Goal: Task Accomplishment & Management: Manage account settings

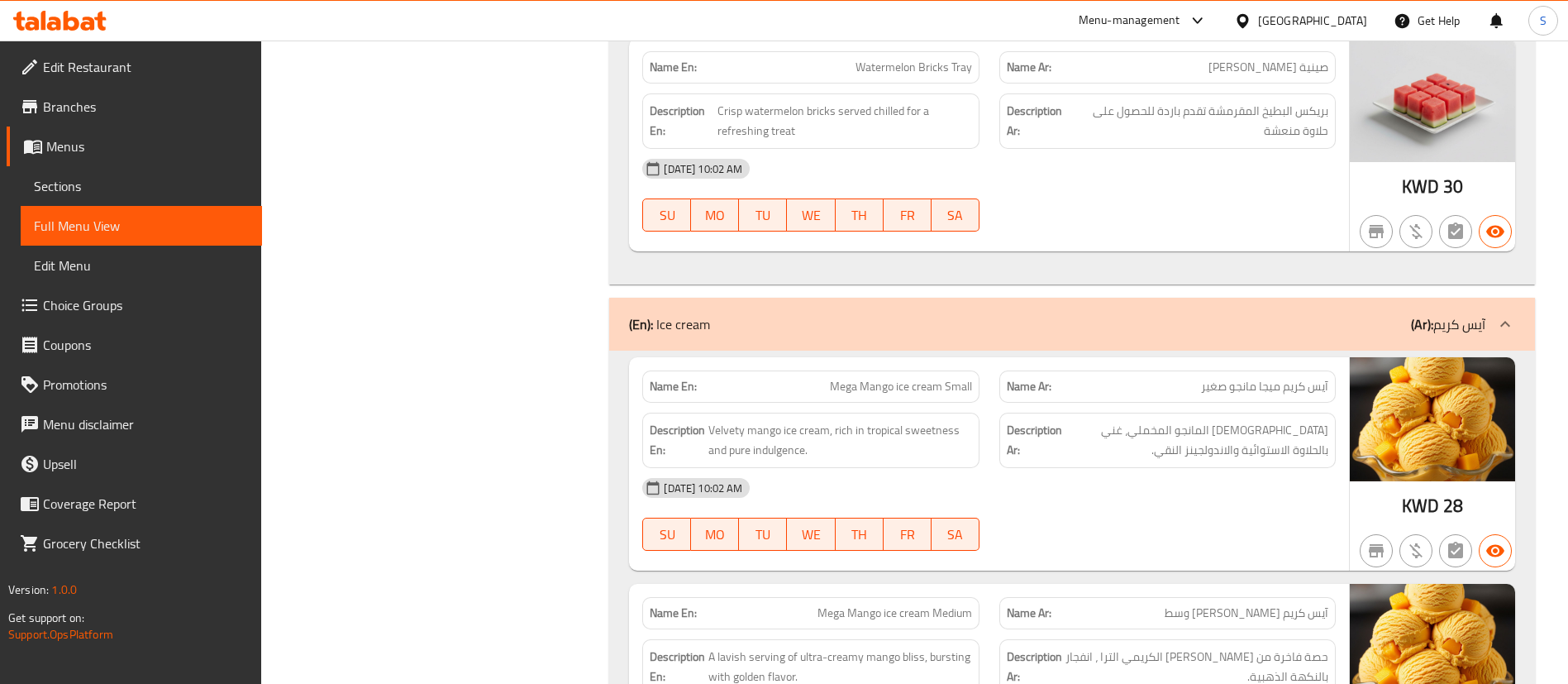
scroll to position [2562, 0]
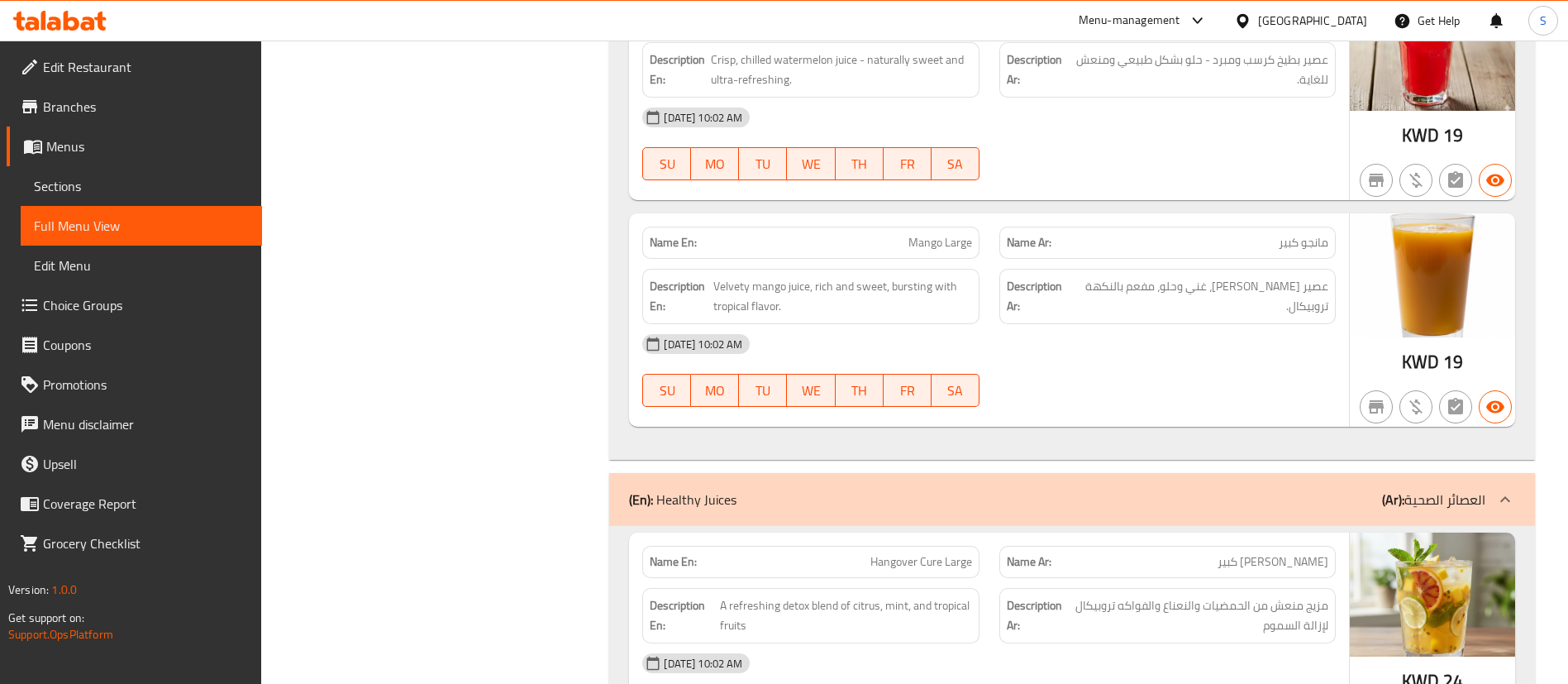
click at [1181, 18] on div "Menu-management" at bounding box center [1129, 20] width 101 height 20
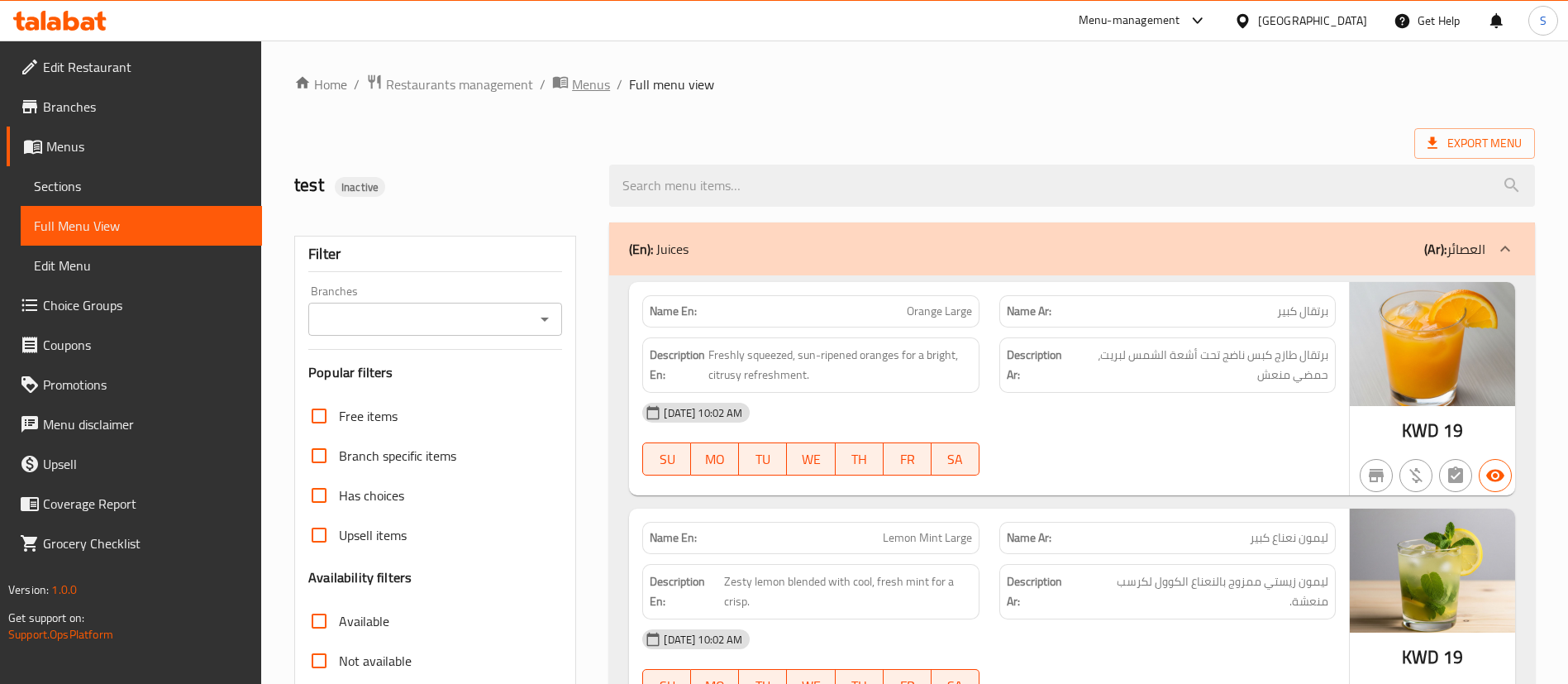
click at [578, 86] on span "Menus" at bounding box center [591, 84] width 38 height 20
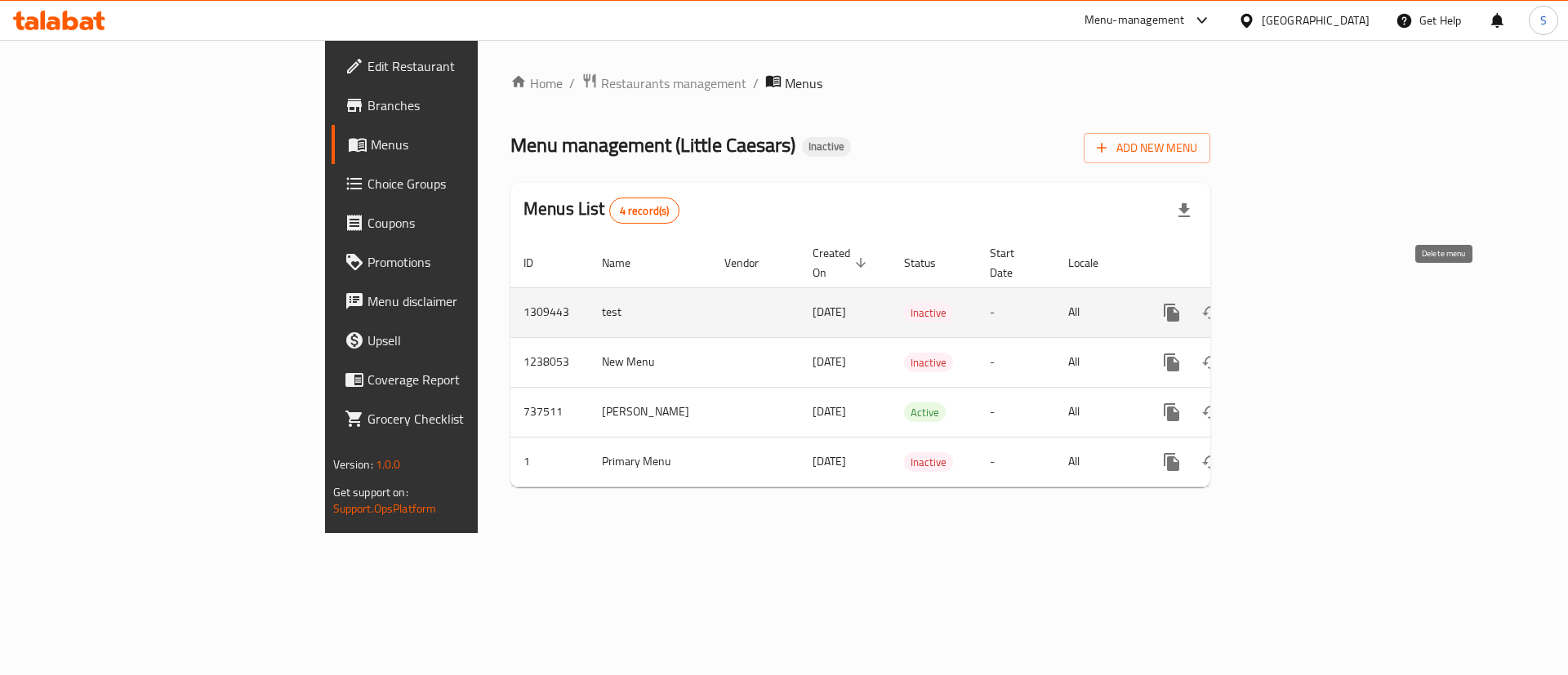
click at [1256, 306] on icon "enhanced table" at bounding box center [1251, 313] width 11 height 15
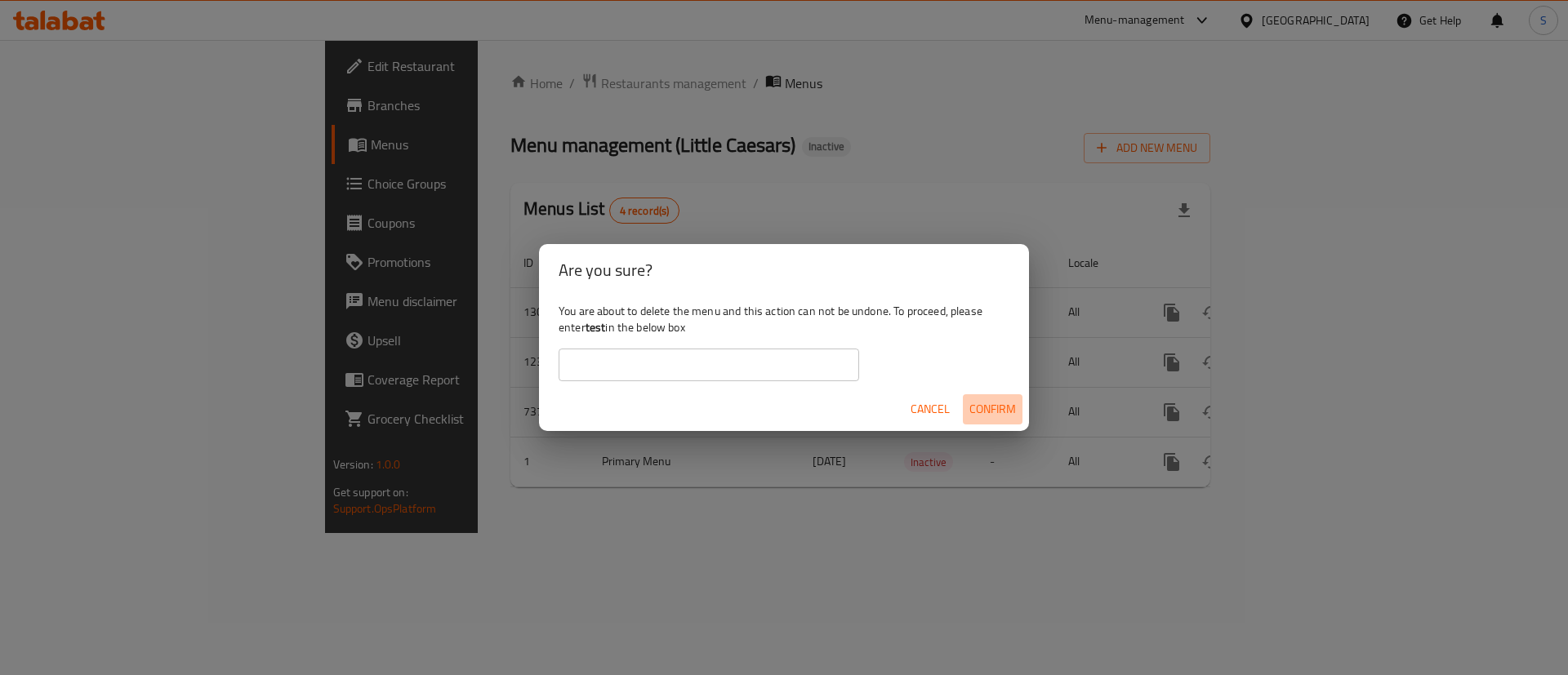
click at [1005, 403] on span "Confirm" at bounding box center [993, 409] width 47 height 21
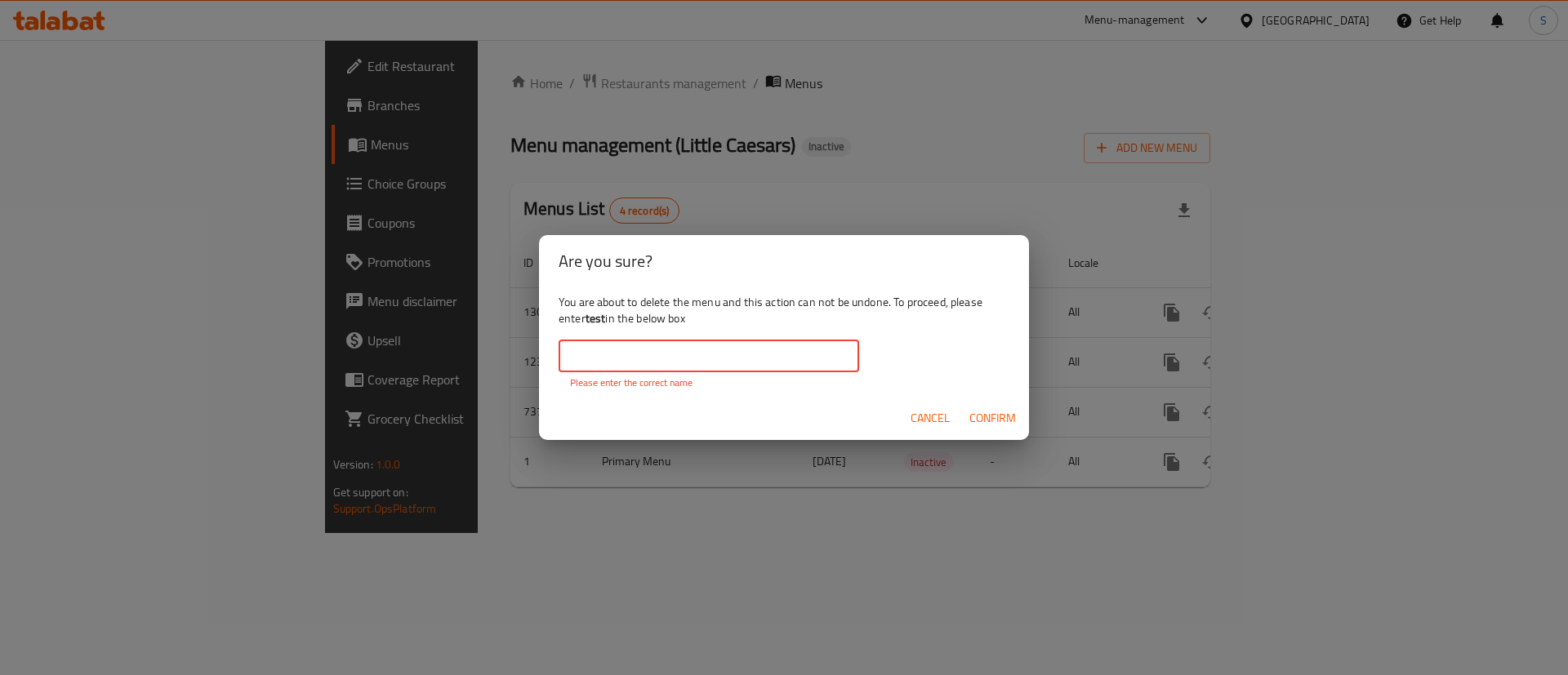
click at [712, 356] on input "text" at bounding box center [708, 355] width 300 height 33
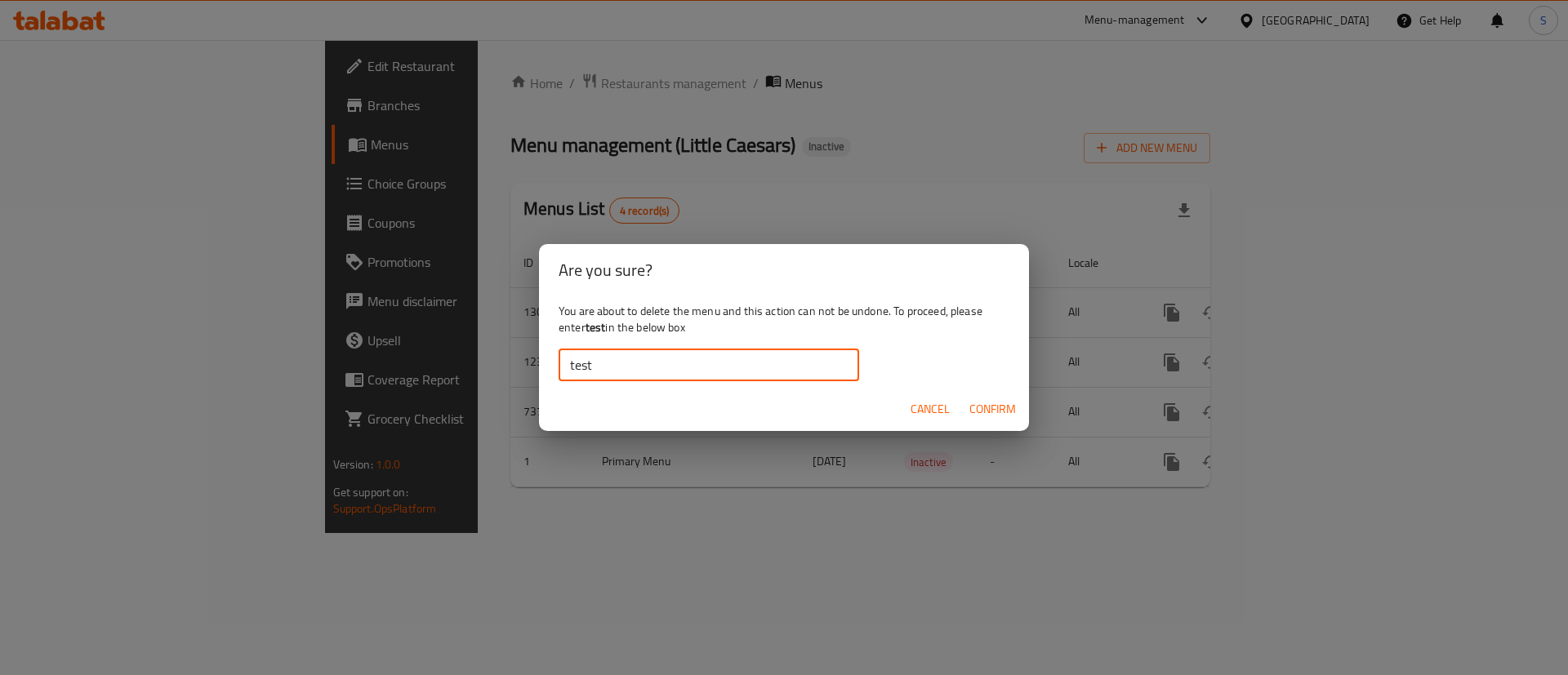
type input "test"
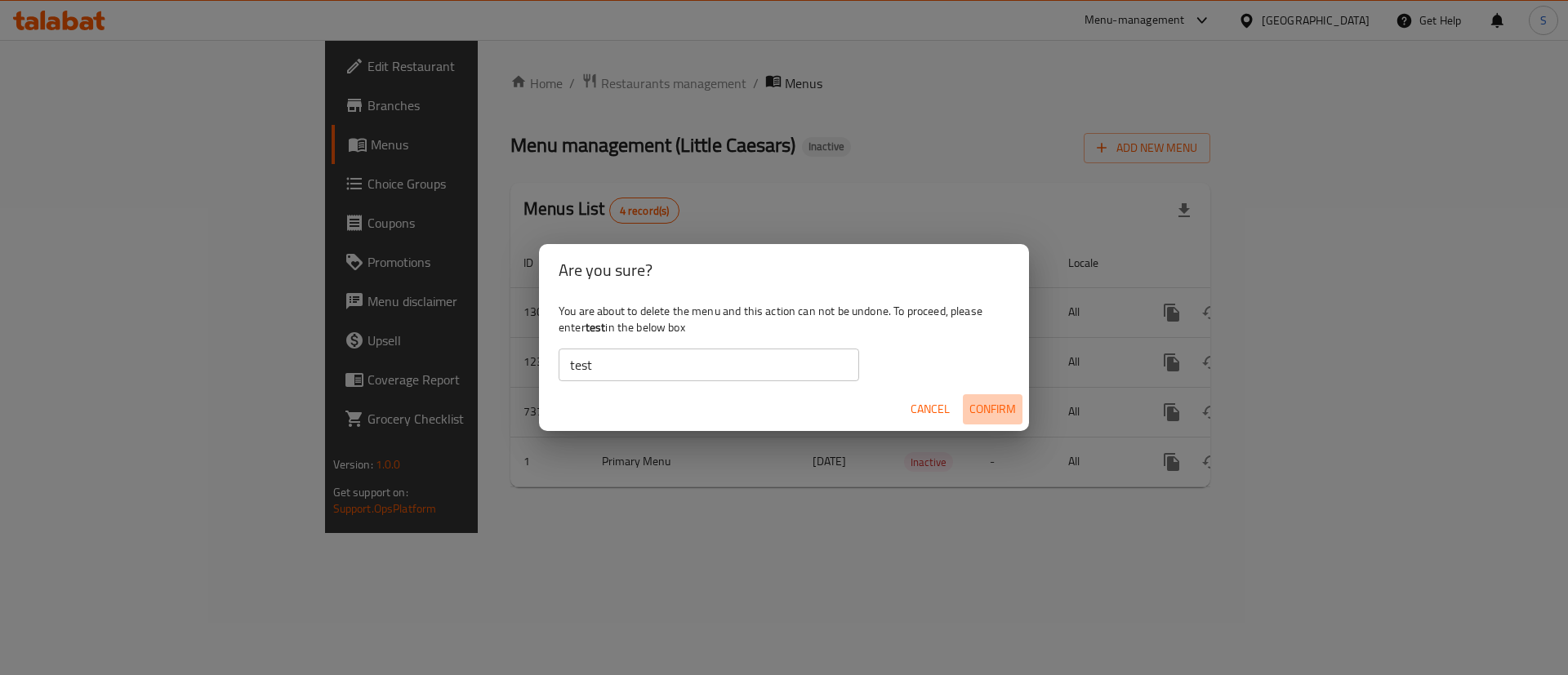
click at [996, 409] on span "Confirm" at bounding box center [993, 409] width 47 height 21
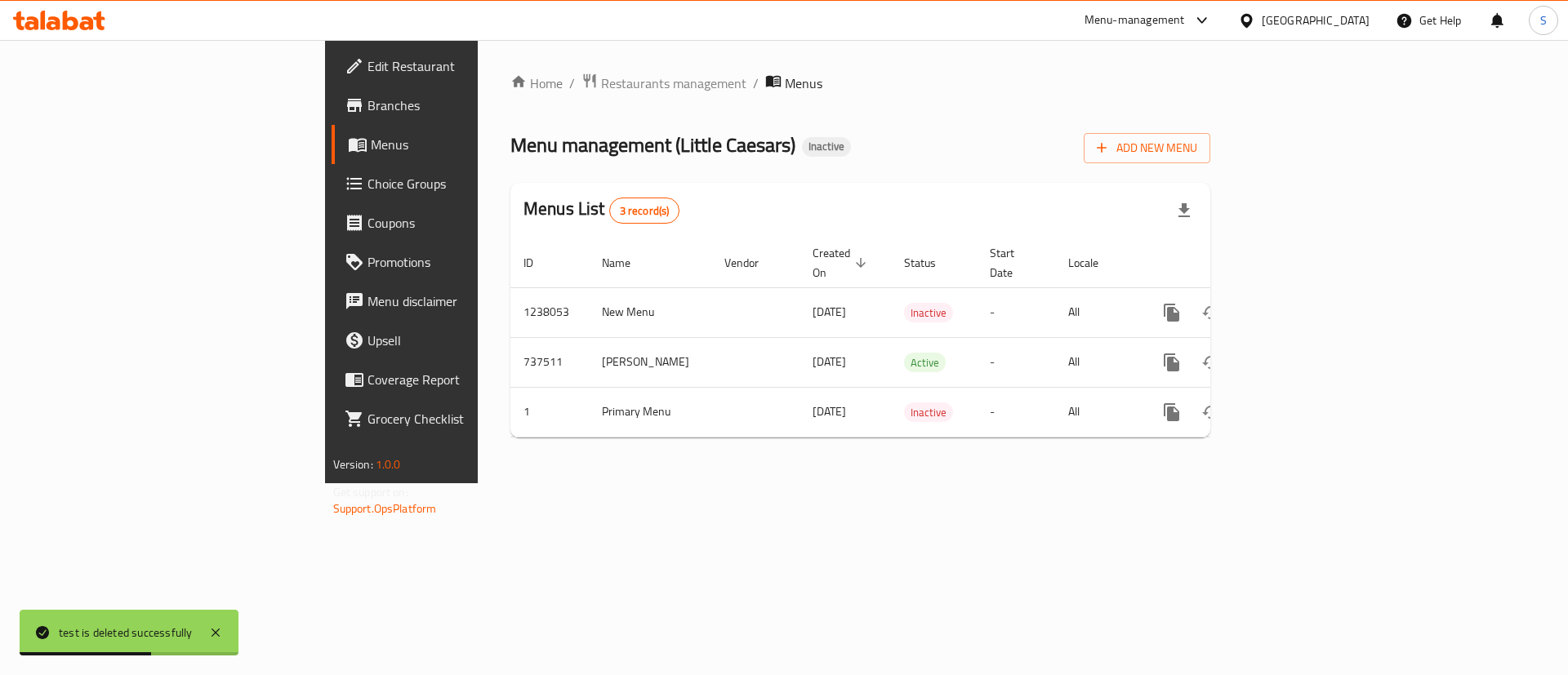
click at [1185, 16] on div "Menu-management" at bounding box center [1134, 20] width 100 height 20
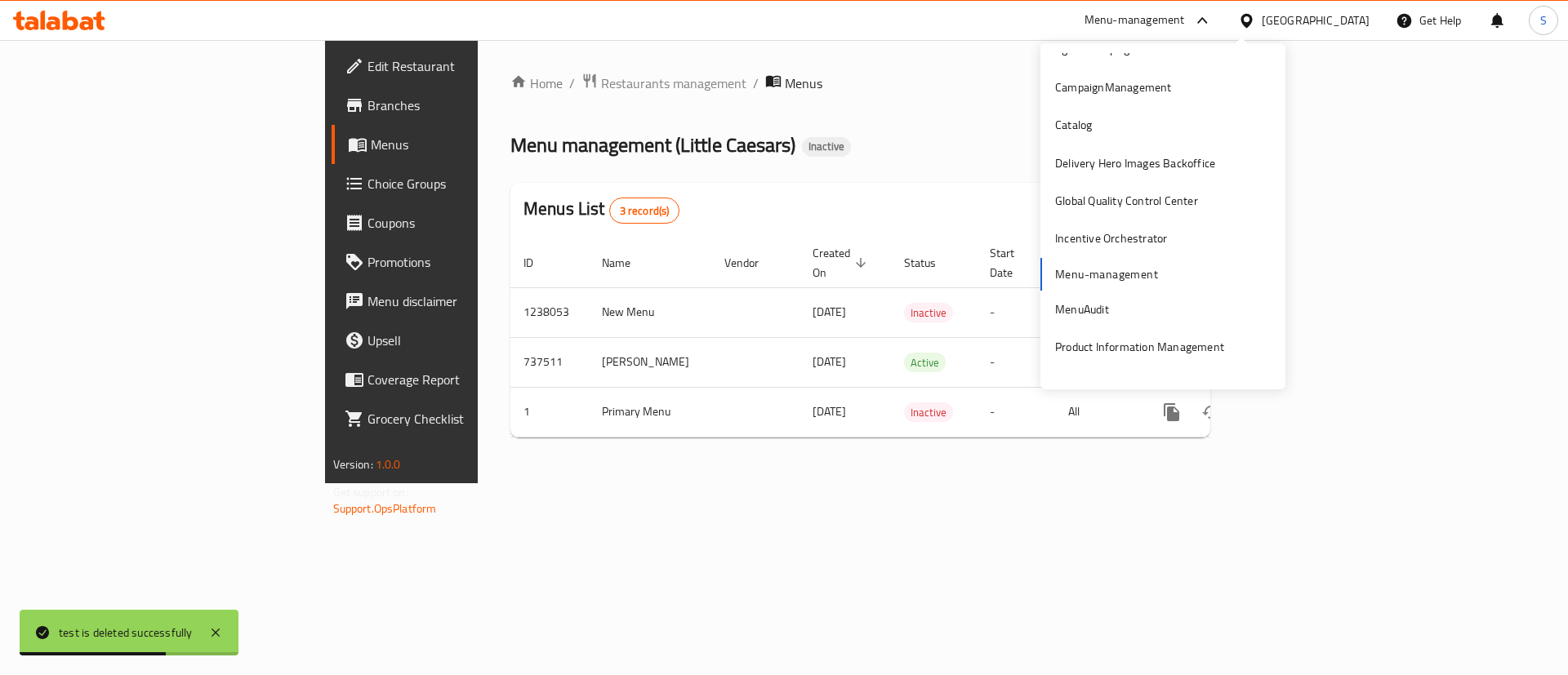
scroll to position [85, 0]
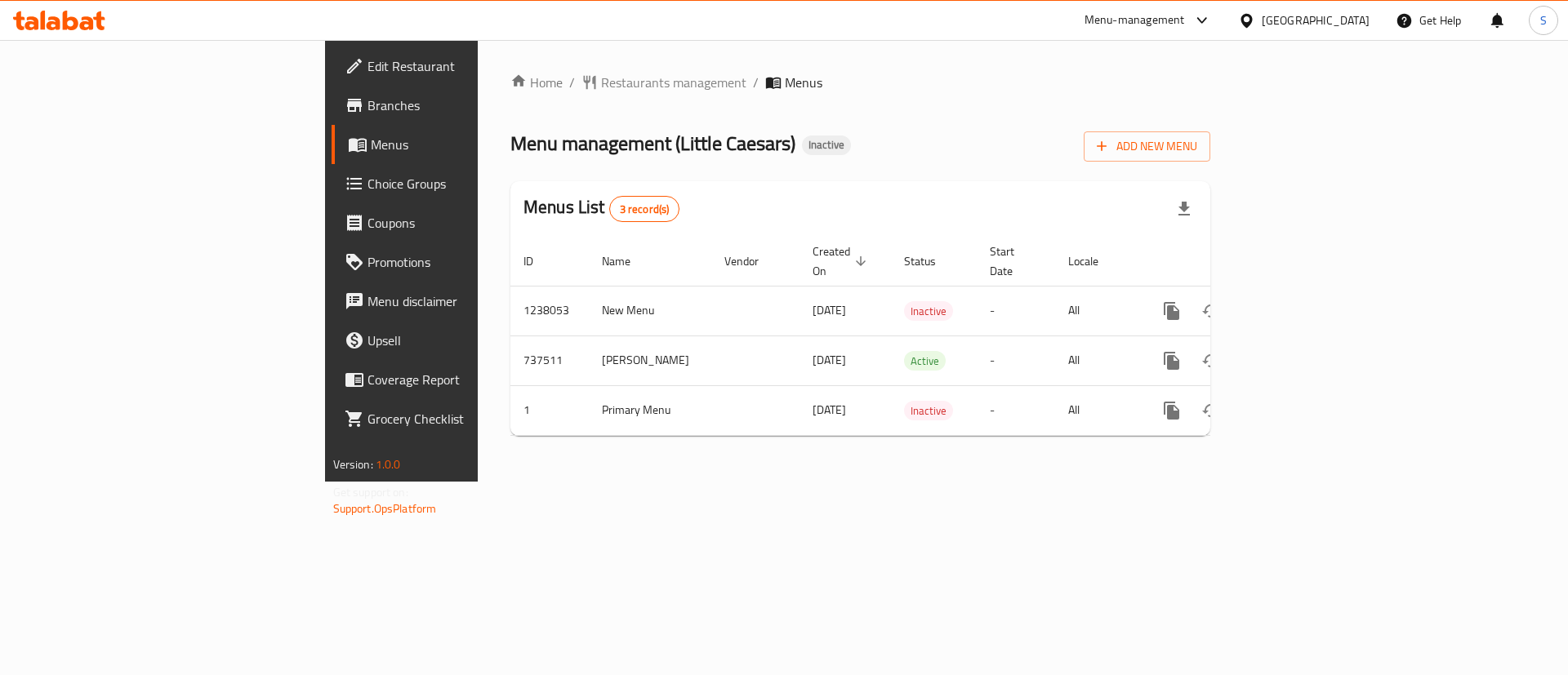
click at [1185, 22] on div "Menu-management" at bounding box center [1134, 20] width 100 height 20
click at [1185, 23] on div "Menu-management" at bounding box center [1134, 20] width 100 height 20
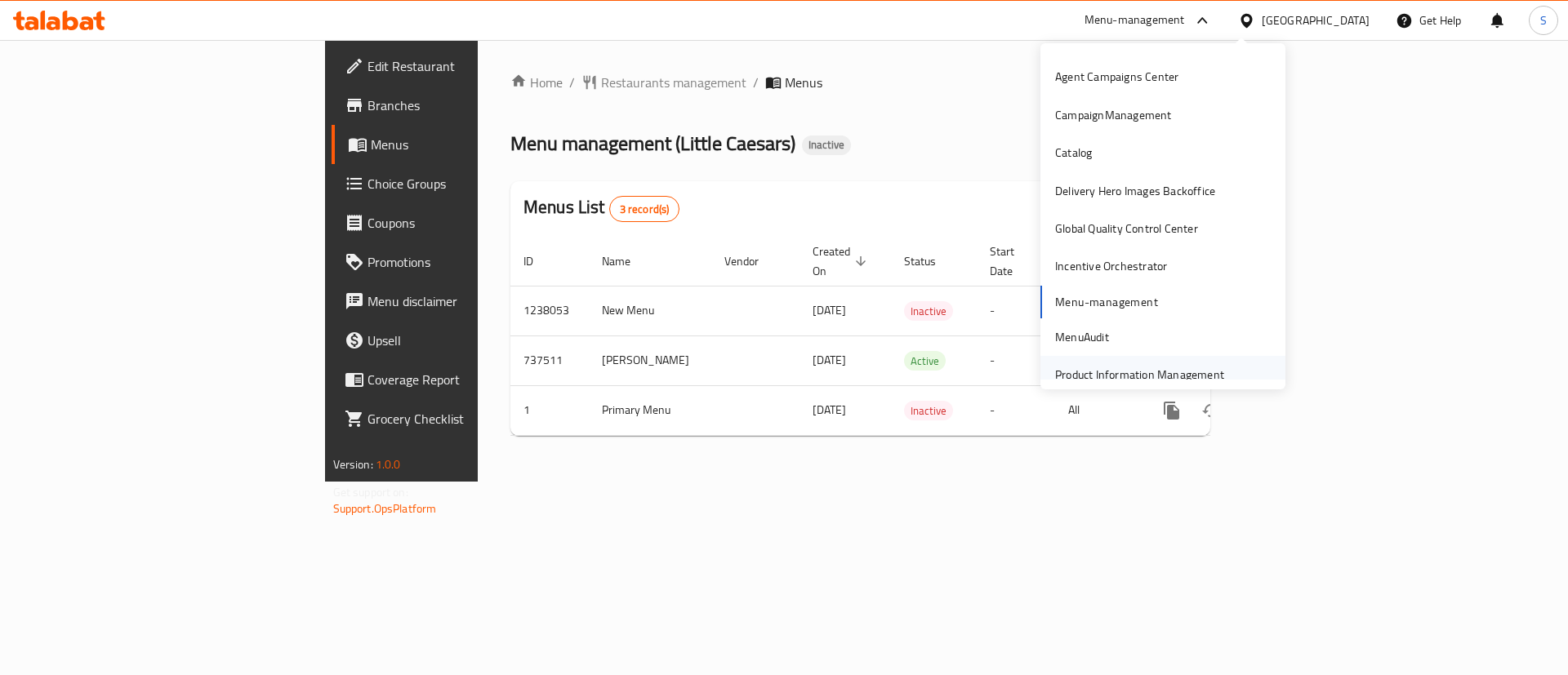
scroll to position [85, 0]
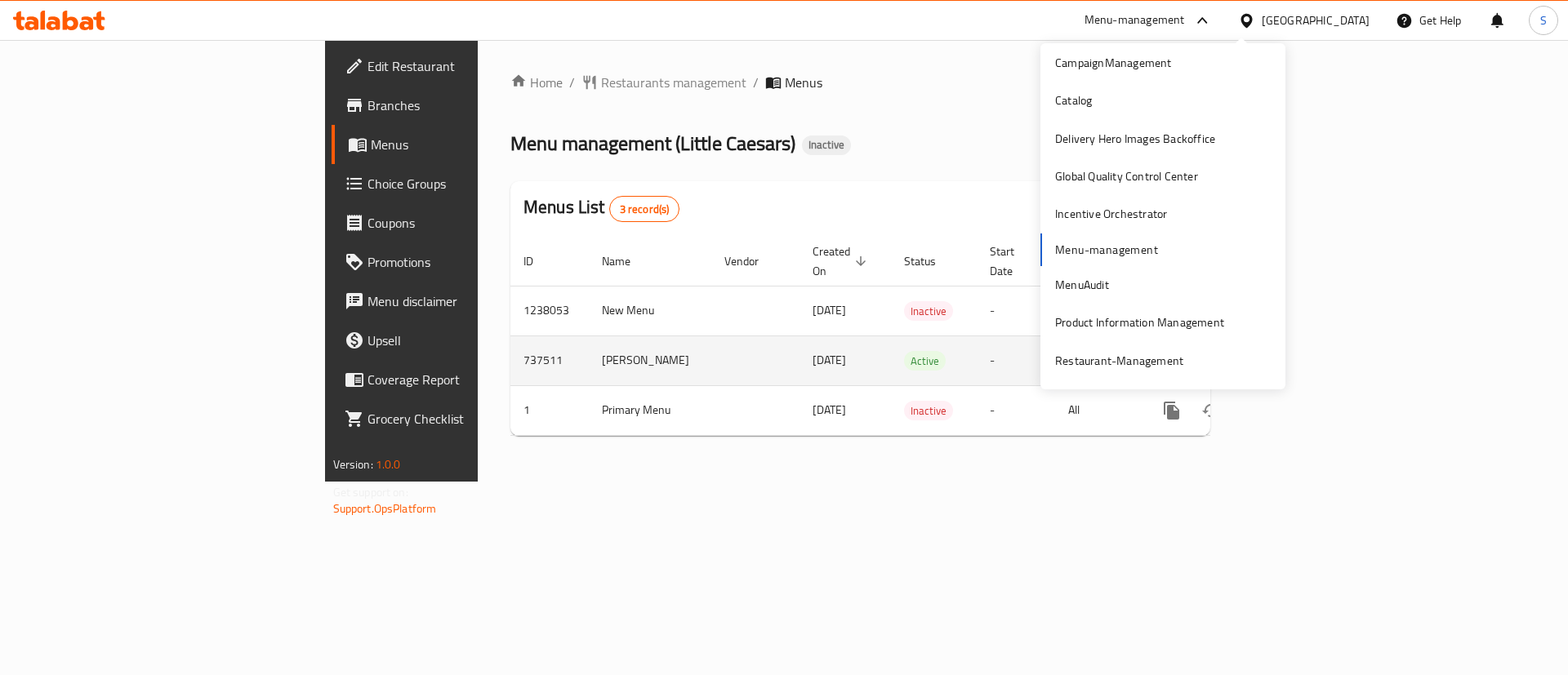
click at [800, 336] on td "18/05/2022" at bounding box center [846, 360] width 92 height 50
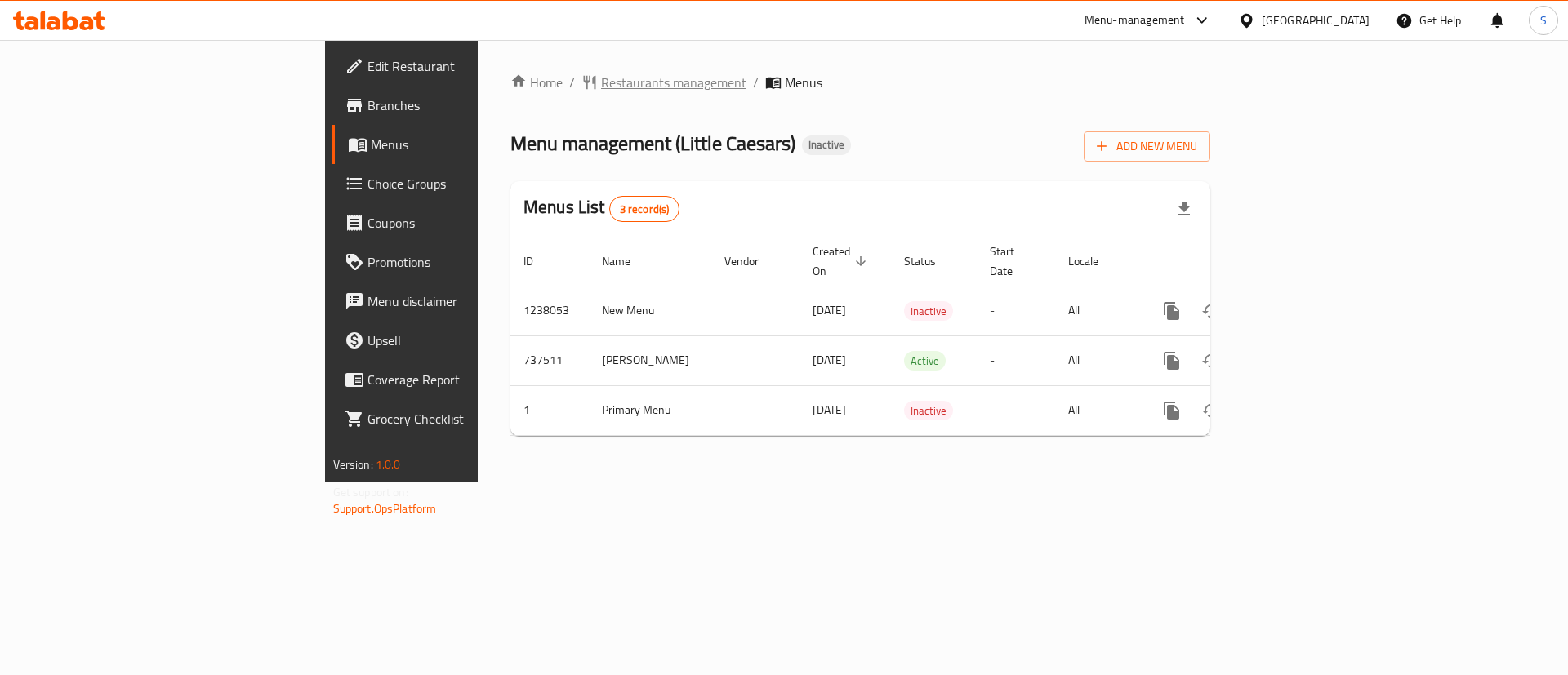
click at [602, 87] on span "Restaurants management" at bounding box center [674, 82] width 145 height 20
